Goal: Task Accomplishment & Management: Complete application form

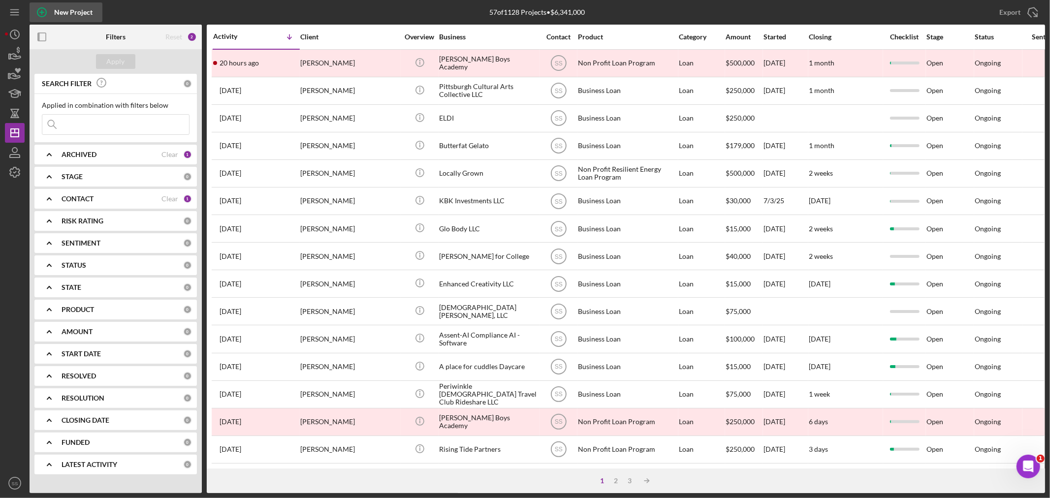
click at [41, 12] on icon "button" at bounding box center [42, 12] width 25 height 25
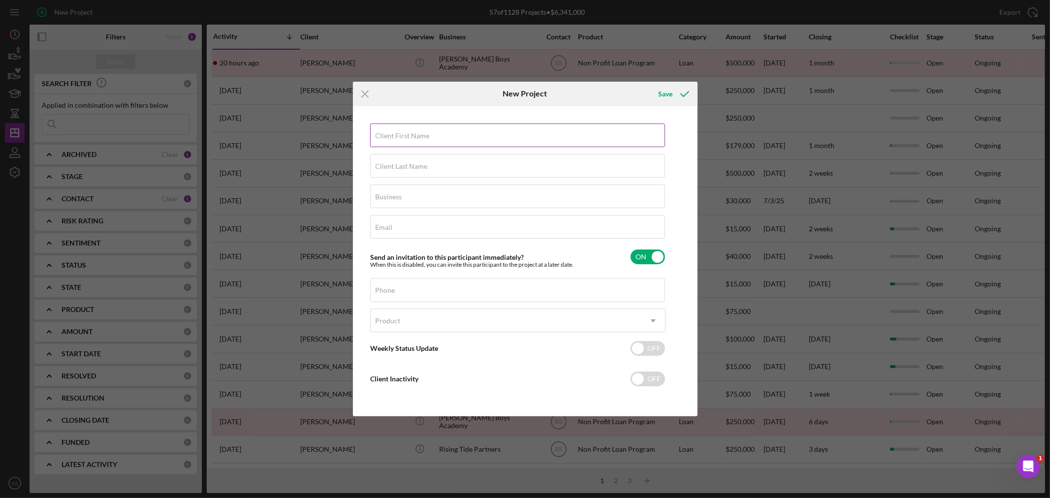
click at [430, 139] on input "Client First Name" at bounding box center [517, 136] width 295 height 24
type input "Jan"
type input "Receski"
click at [381, 202] on input "Business" at bounding box center [517, 197] width 295 height 24
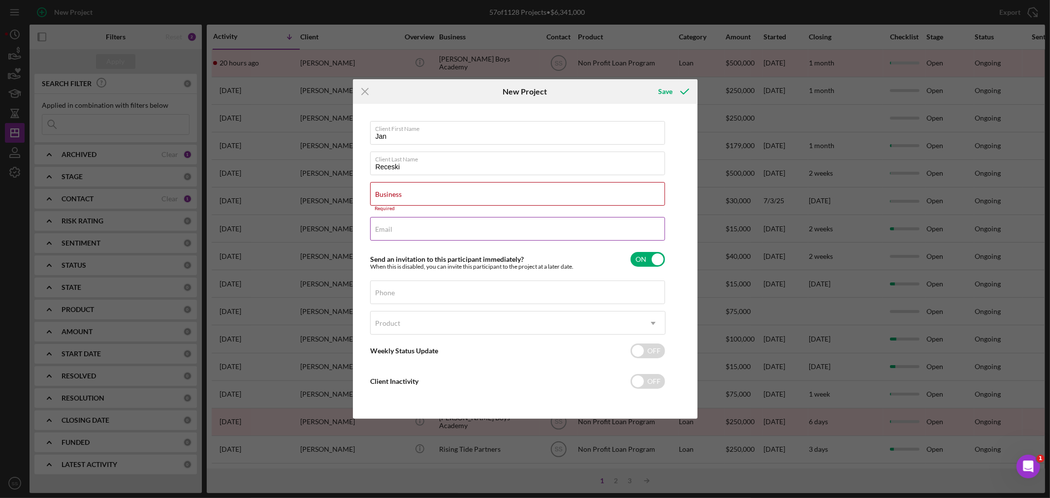
click at [383, 228] on label "Email" at bounding box center [384, 230] width 17 height 8
click at [383, 228] on input "Email" at bounding box center [517, 229] width 295 height 24
paste input "[EMAIL_ADDRESS][DOMAIN_NAME]"
type input "[EMAIL_ADDRESS][DOMAIN_NAME]"
click at [383, 193] on label "Business" at bounding box center [389, 195] width 27 height 8
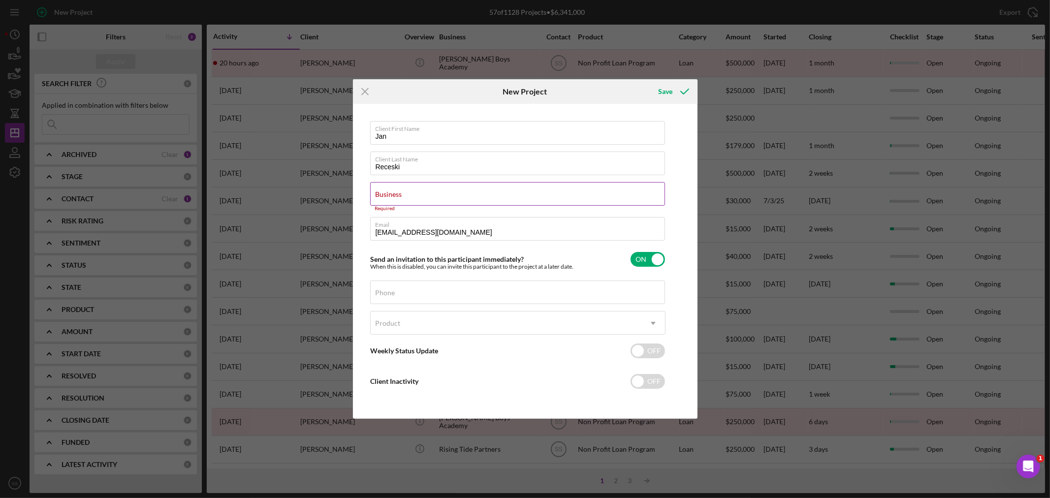
click at [383, 193] on input "Business" at bounding box center [517, 194] width 295 height 24
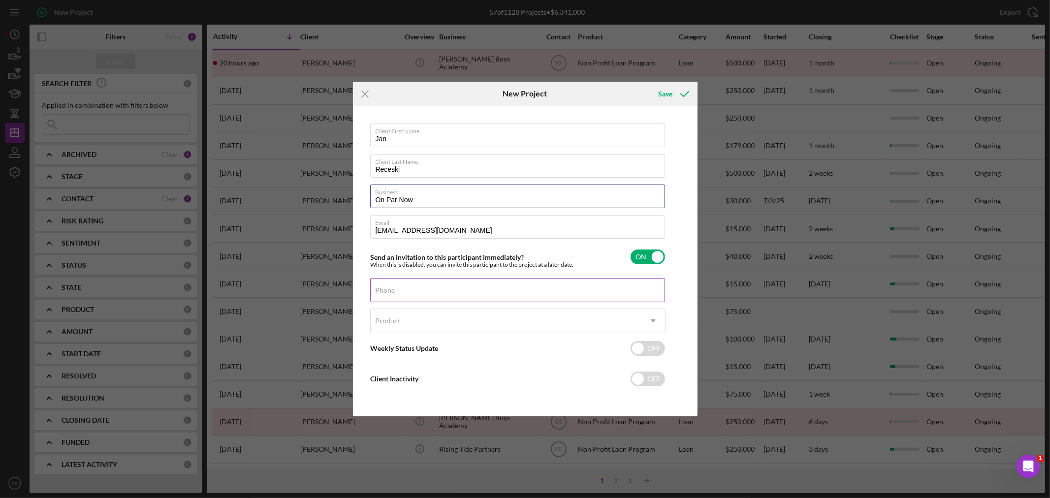
type input "On Par Now"
click at [415, 288] on div "Phone" at bounding box center [517, 290] width 295 height 25
click at [386, 293] on label "Phone" at bounding box center [386, 291] width 20 height 8
click at [386, 293] on input "Phone" at bounding box center [517, 290] width 295 height 24
paste input "[PHONE_NUMBER]"
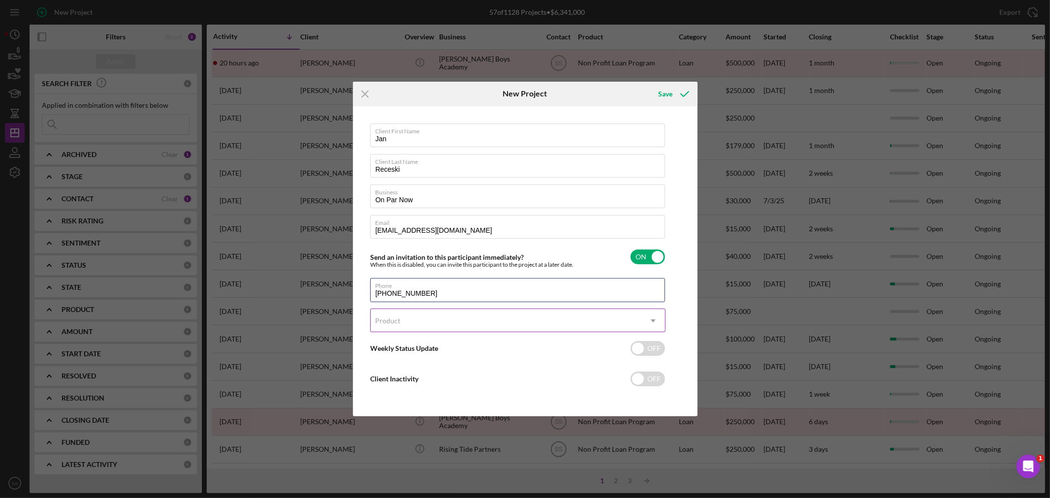
type input "[PHONE_NUMBER]"
click at [456, 327] on div "Product" at bounding box center [506, 321] width 271 height 23
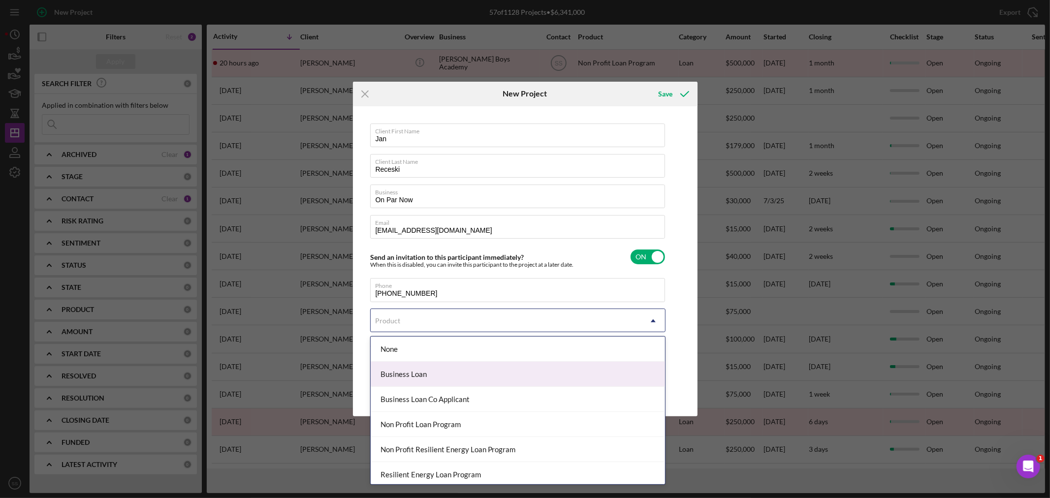
click at [434, 382] on div "Business Loan" at bounding box center [518, 374] width 294 height 25
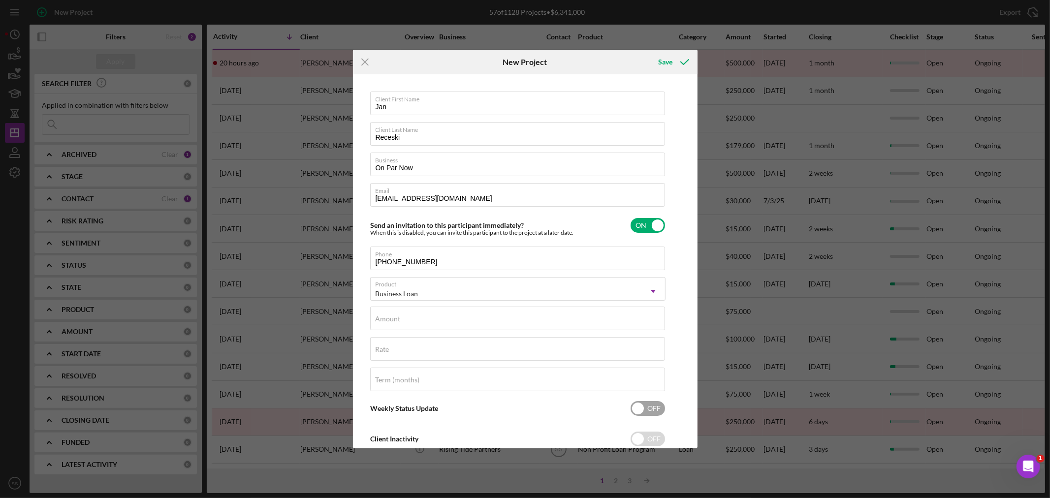
click at [647, 412] on input "checkbox" at bounding box center [648, 408] width 34 height 15
checkbox input "true"
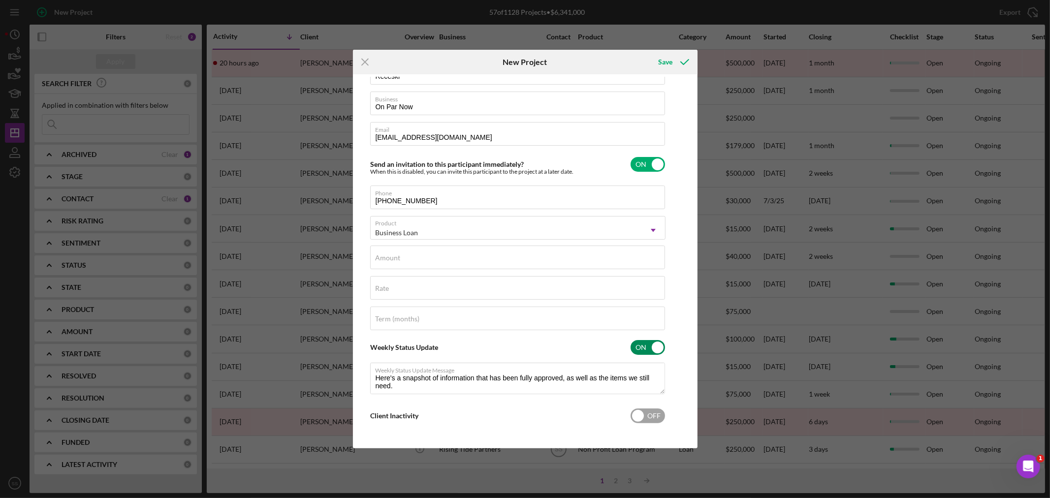
type textarea "Here's a snapshot of information that has been fully approved, as well as the i…"
click at [641, 419] on input "checkbox" at bounding box center [648, 416] width 34 height 15
checkbox input "true"
type textarea "Here's a snapshot of information that has been fully approved, as well as the i…"
click at [412, 262] on input "Amount" at bounding box center [517, 257] width 295 height 24
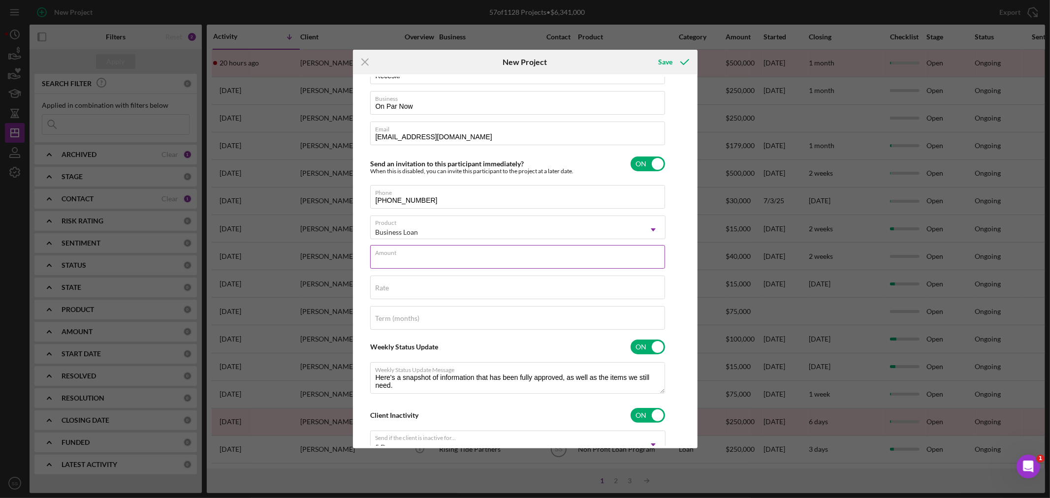
type input "$5"
type textarea "Here's a snapshot of information that has been fully approved, as well as the i…"
type input "$50"
type textarea "Here's a snapshot of information that has been fully approved, as well as the i…"
type input "$500"
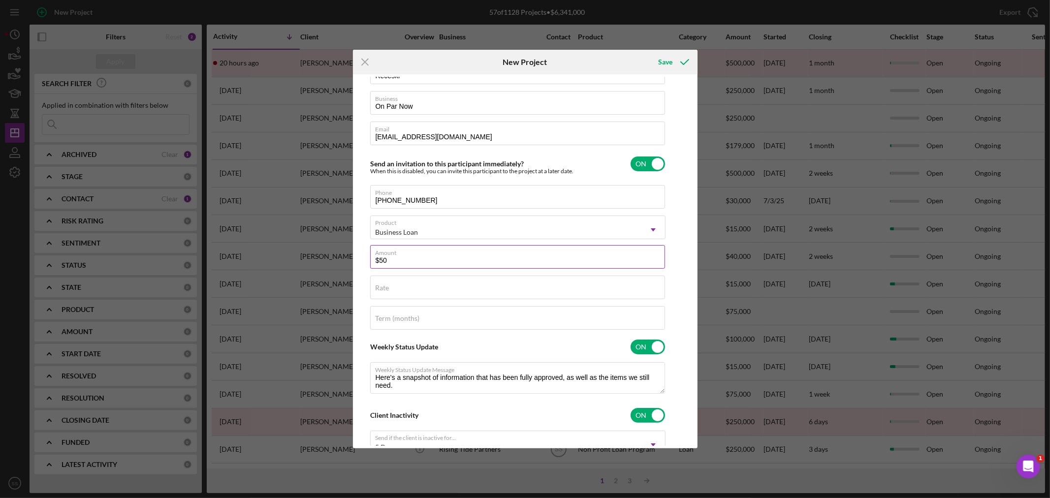
type textarea "Here's a snapshot of information that has been fully approved, as well as the i…"
type input "$5,000"
type textarea "Here's a snapshot of information that has been fully approved, as well as the i…"
type input "$50,000"
type textarea "Here's a snapshot of information that has been fully approved, as well as the i…"
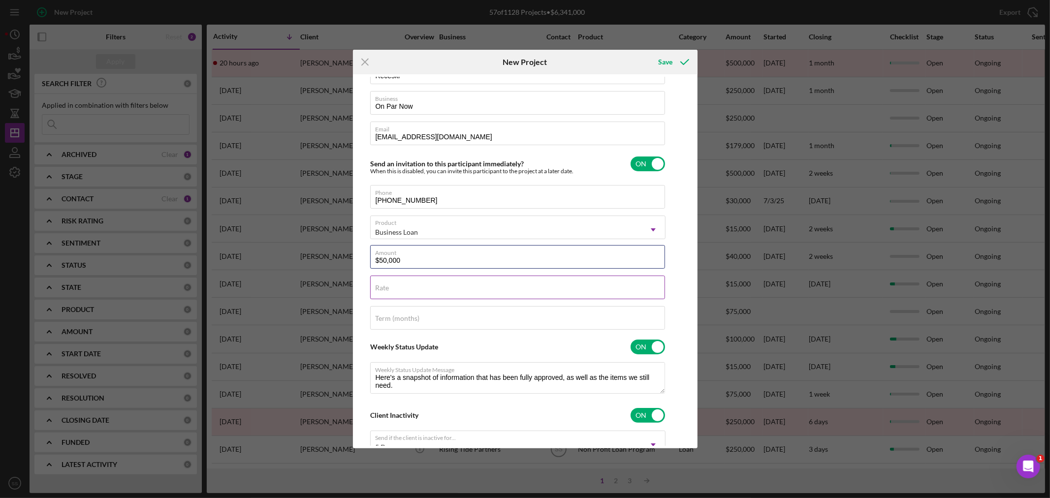
type input "$50,000"
type textarea "Here's a snapshot of information that has been fully approved, as well as the i…"
click at [399, 287] on input "Rate" at bounding box center [517, 288] width 295 height 24
type input "8%"
type textarea "Here's a snapshot of information that has been fully approved, as well as the i…"
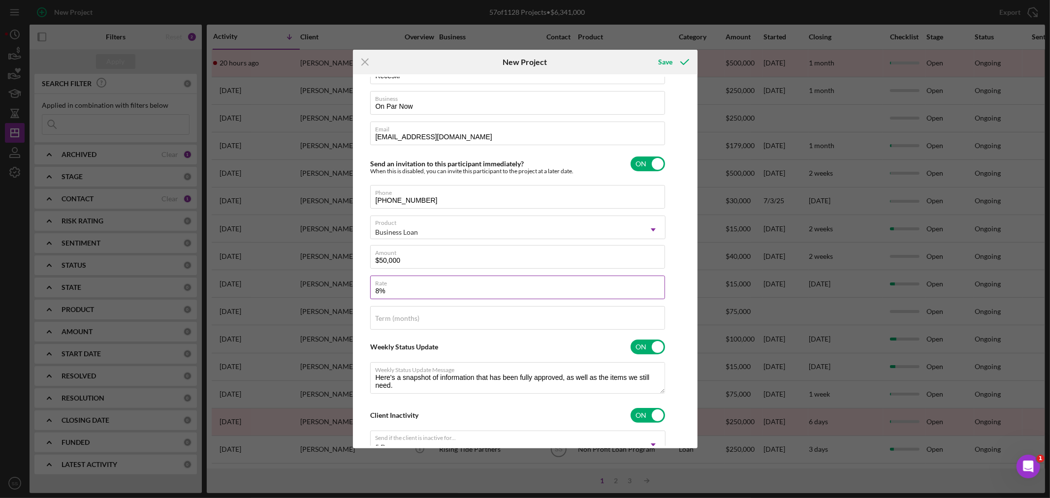
type input "8.%"
type textarea "Here's a snapshot of information that has been fully approved, as well as the i…"
type input "8.2%"
type textarea "Here's a snapshot of information that has been fully approved, as well as the i…"
type input "8.25%"
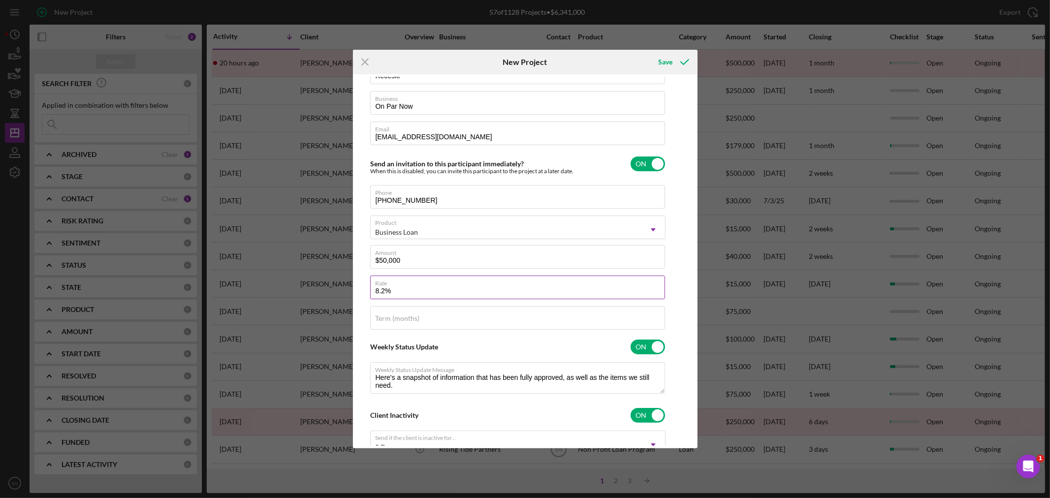
type textarea "Here's a snapshot of information that has been fully approved, as well as the i…"
type input "8.250%"
type textarea "Here's a snapshot of information that has been fully approved, as well as the i…"
click at [400, 317] on label "Term (months)" at bounding box center [398, 319] width 44 height 8
click at [400, 317] on input "Term (months)" at bounding box center [517, 318] width 295 height 24
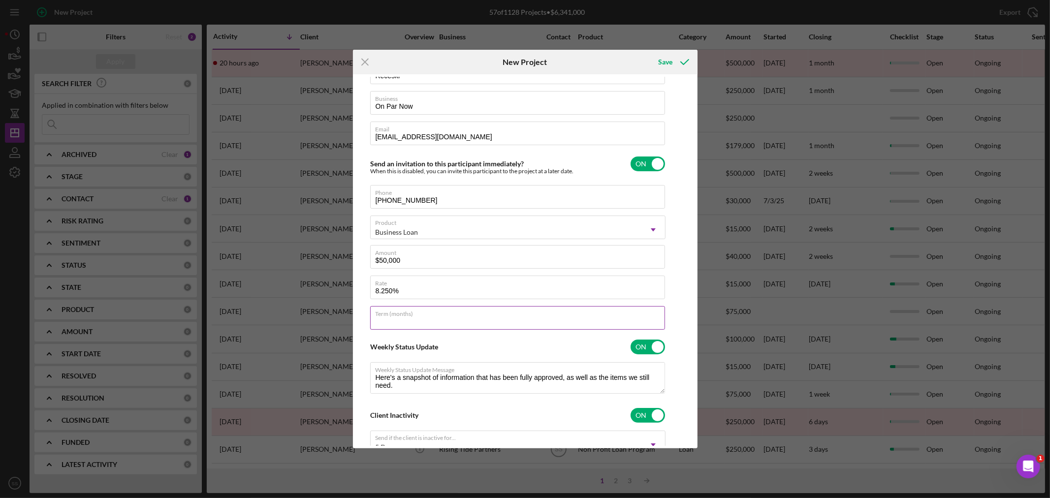
type input "8"
type textarea "Here's a snapshot of information that has been fully approved, as well as the i…"
type input "84"
type textarea "Here's a snapshot of information that has been fully approved, as well as the i…"
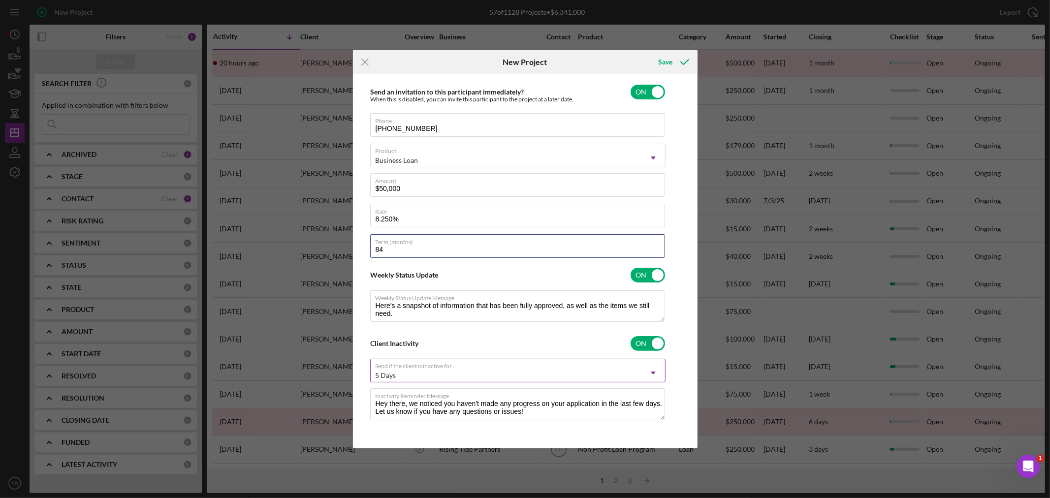
scroll to position [135, 0]
type input "84"
click at [677, 60] on icon "submit" at bounding box center [685, 62] width 25 height 25
type textarea "Here's a snapshot of information that has been fully approved, as well as the i…"
checkbox input "false"
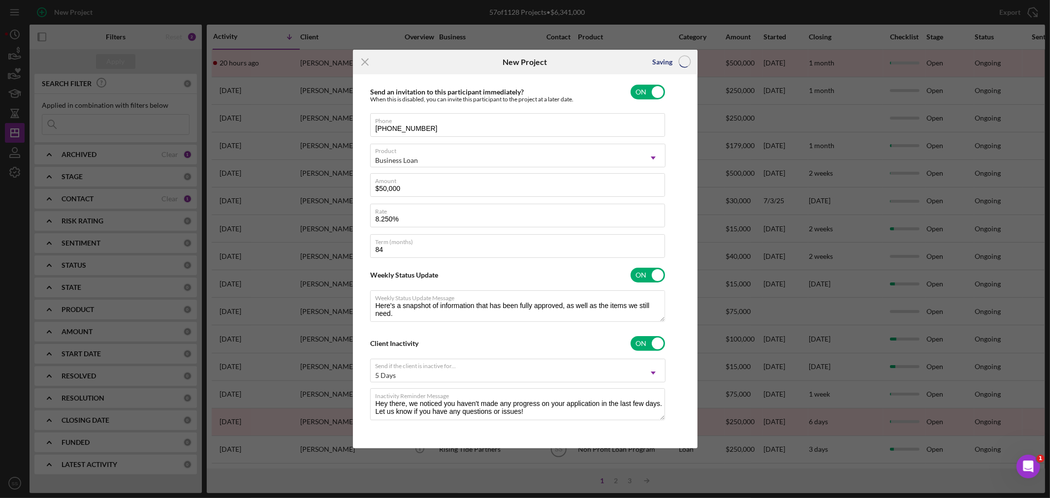
checkbox input "false"
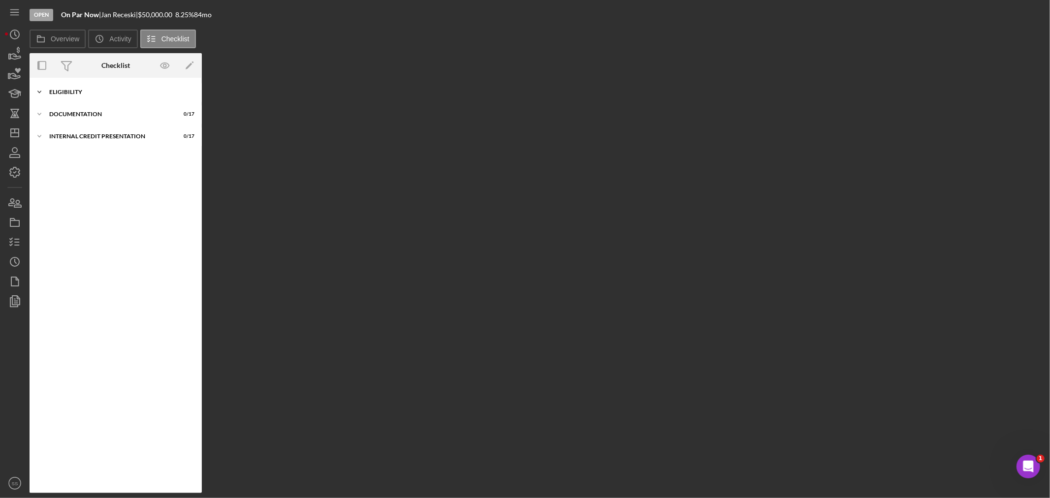
click at [39, 90] on icon "Icon/Expander" at bounding box center [40, 92] width 20 height 20
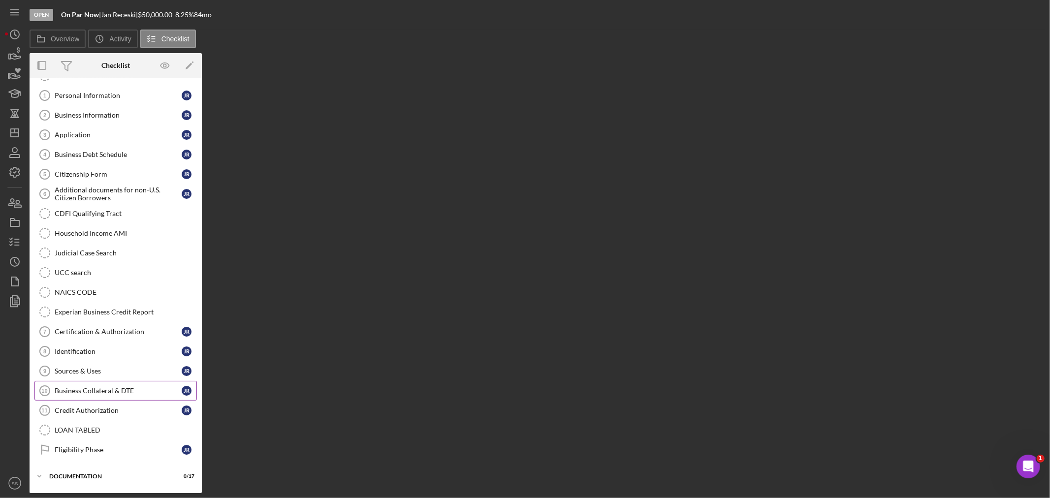
scroll to position [60, 0]
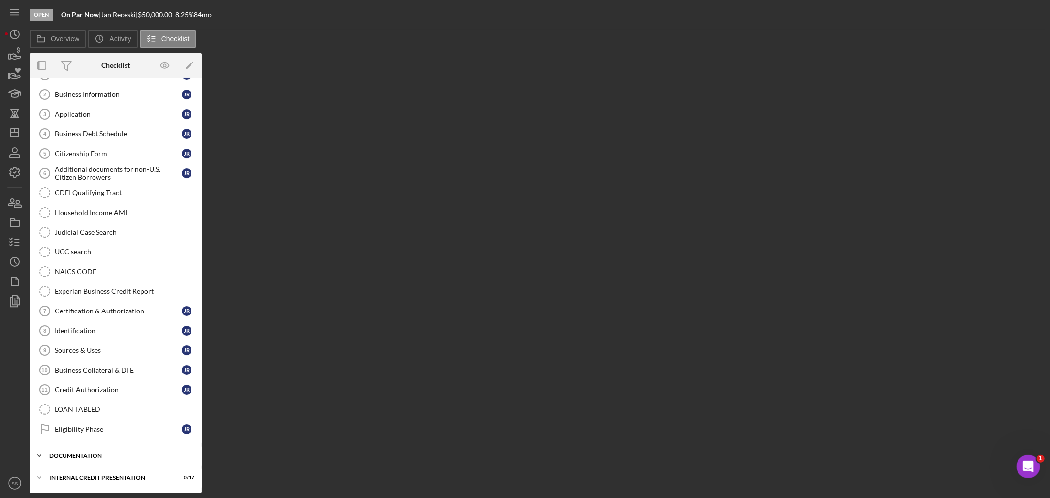
click at [60, 452] on div "Icon/Expander documentation 0 / 17" at bounding box center [116, 456] width 172 height 20
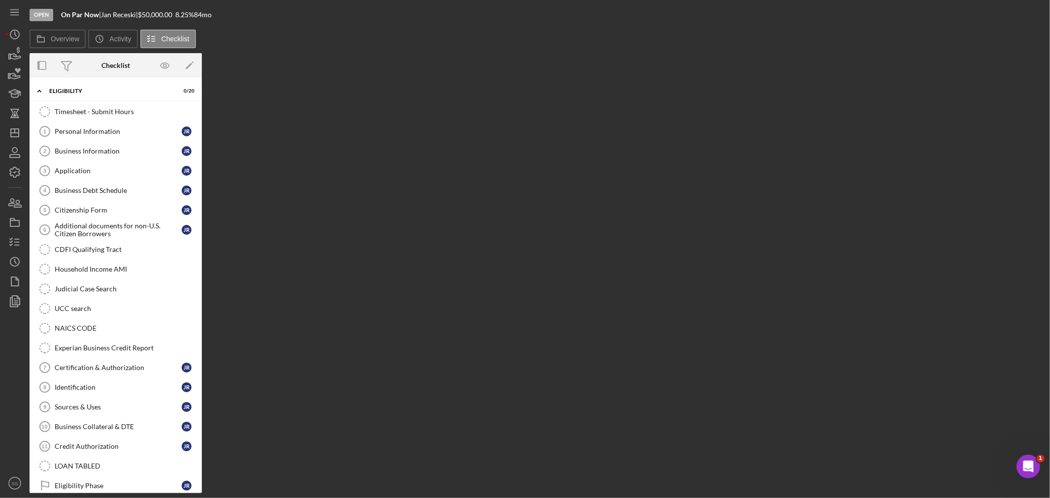
scroll to position [0, 0]
click at [102, 411] on div "Sources & Uses" at bounding box center [118, 408] width 127 height 8
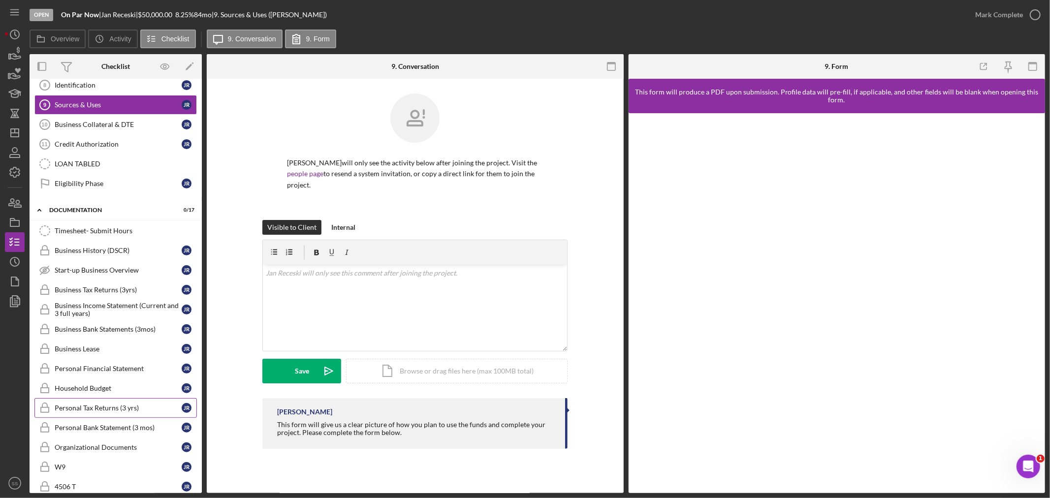
scroll to position [328, 0]
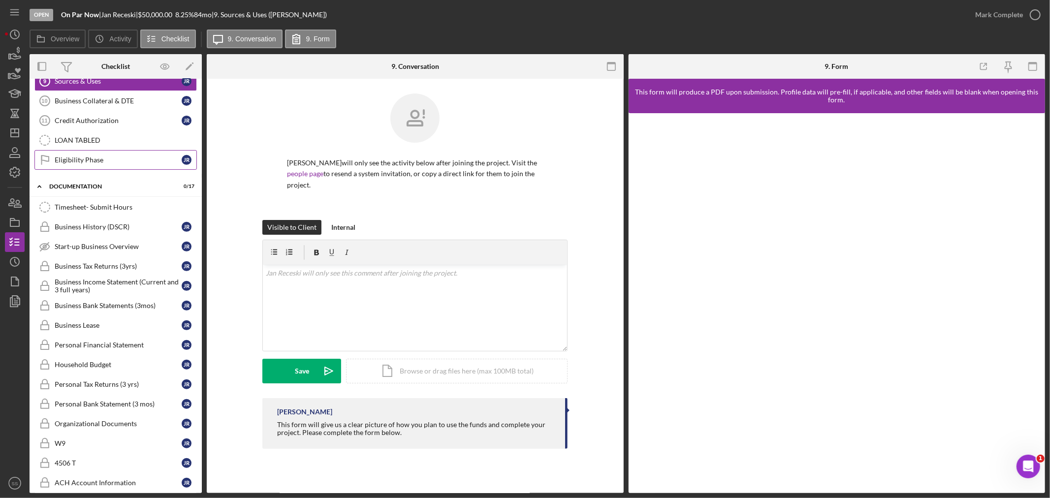
click at [91, 162] on div "Eligibility Phase" at bounding box center [118, 160] width 127 height 8
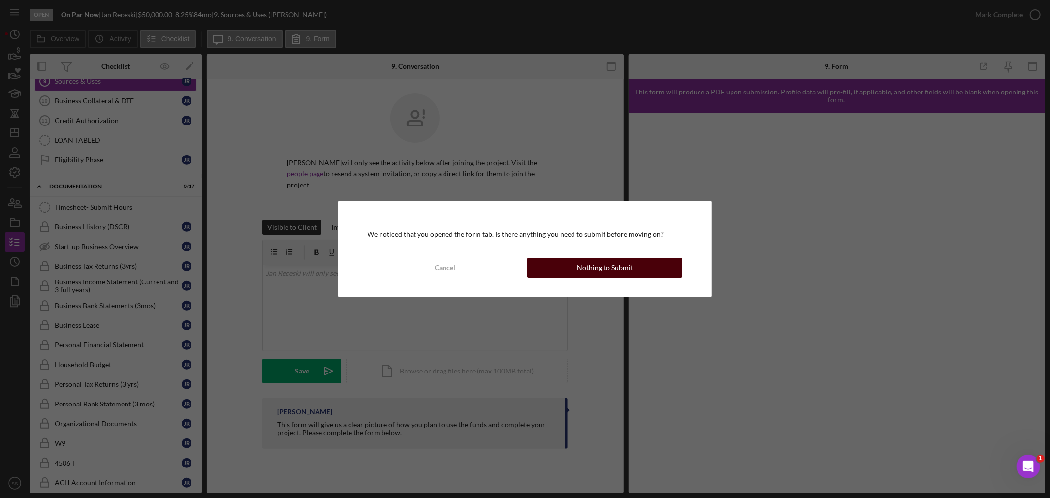
click at [607, 270] on div "Nothing to Submit" at bounding box center [605, 268] width 56 height 20
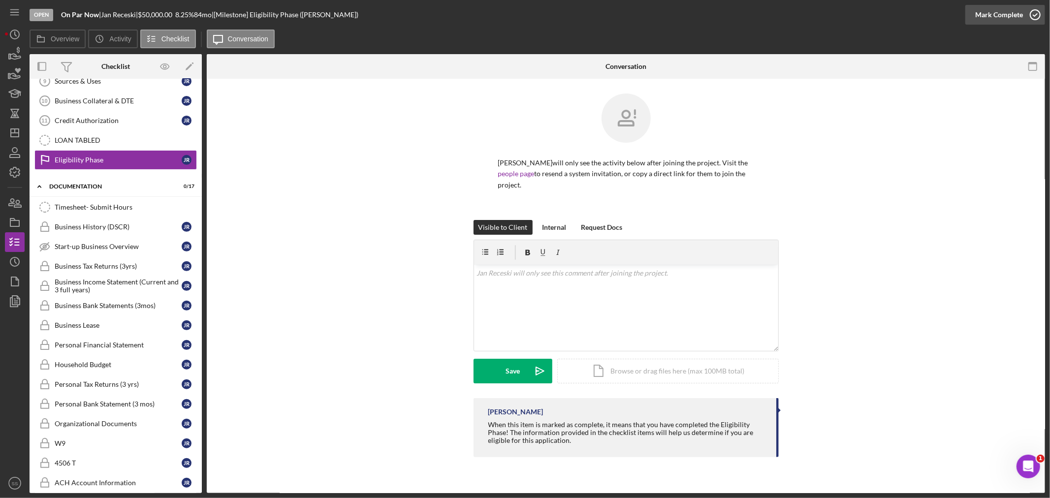
click at [1036, 12] on icon "button" at bounding box center [1035, 14] width 25 height 25
